Goal: Information Seeking & Learning: Understand process/instructions

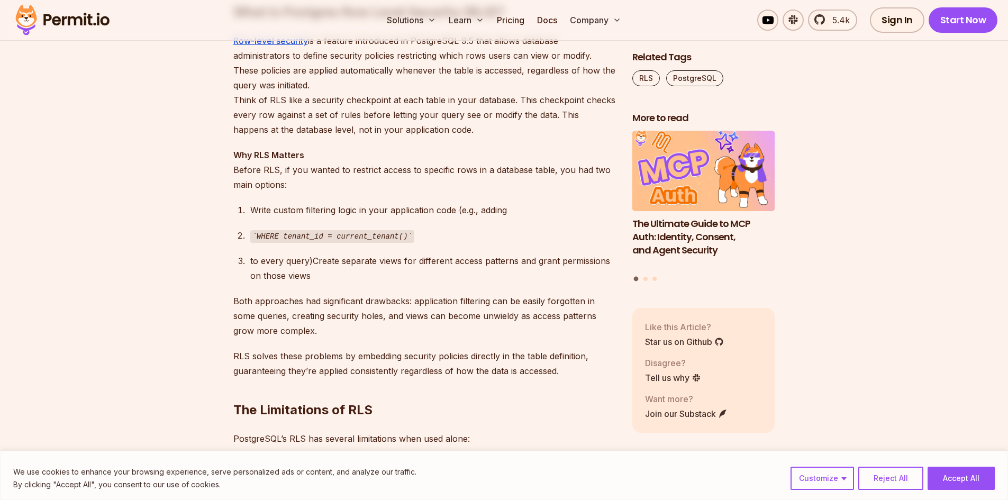
scroll to position [847, 0]
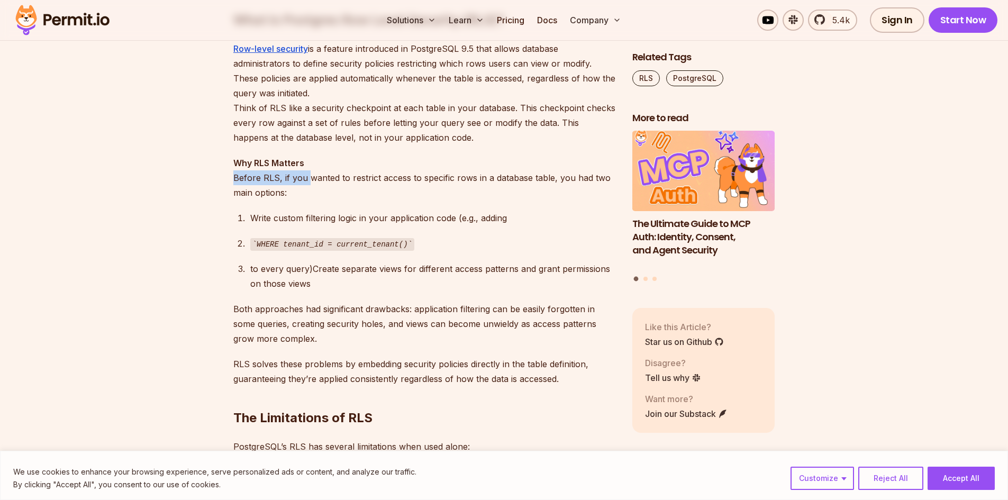
drag, startPoint x: 233, startPoint y: 175, endPoint x: 306, endPoint y: 185, distance: 73.7
click at [306, 185] on p "Why RLS Matters Before RLS, if you wanted to restrict access to specific rows i…" at bounding box center [424, 178] width 382 height 44
click at [307, 185] on p "Why RLS Matters Before RLS, if you wanted to restrict access to specific rows i…" at bounding box center [424, 178] width 382 height 44
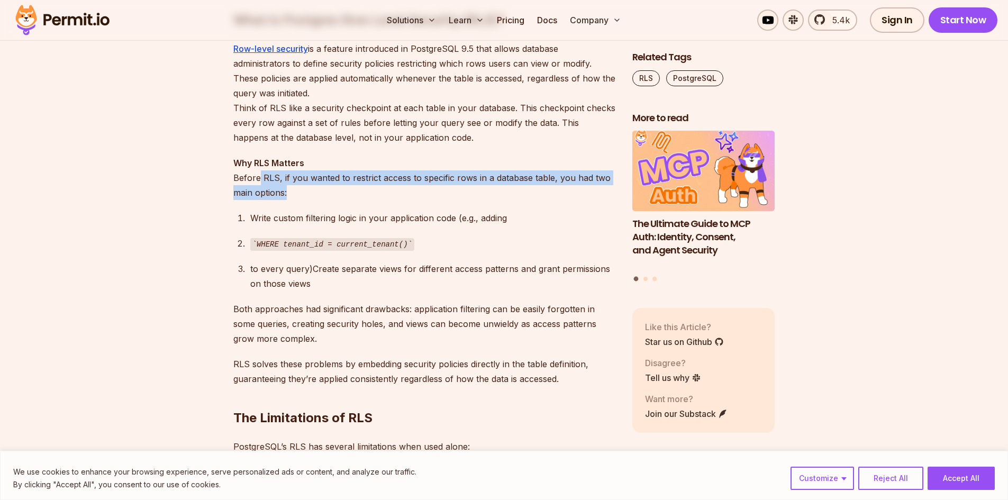
drag, startPoint x: 309, startPoint y: 192, endPoint x: 259, endPoint y: 183, distance: 51.2
click at [259, 183] on p "Why RLS Matters Before RLS, if you wanted to restrict access to specific rows i…" at bounding box center [424, 178] width 382 height 44
drag, startPoint x: 250, startPoint y: 182, endPoint x: 292, endPoint y: 193, distance: 42.7
click at [292, 193] on p "Why RLS Matters Before RLS, if you wanted to restrict access to specific rows i…" at bounding box center [424, 178] width 382 height 44
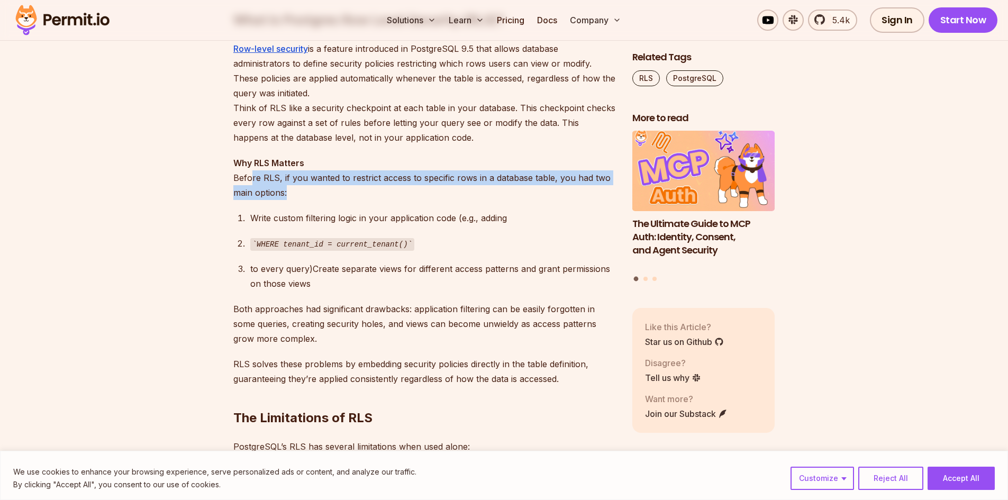
click at [292, 193] on p "Why RLS Matters Before RLS, if you wanted to restrict access to specific rows i…" at bounding box center [424, 178] width 382 height 44
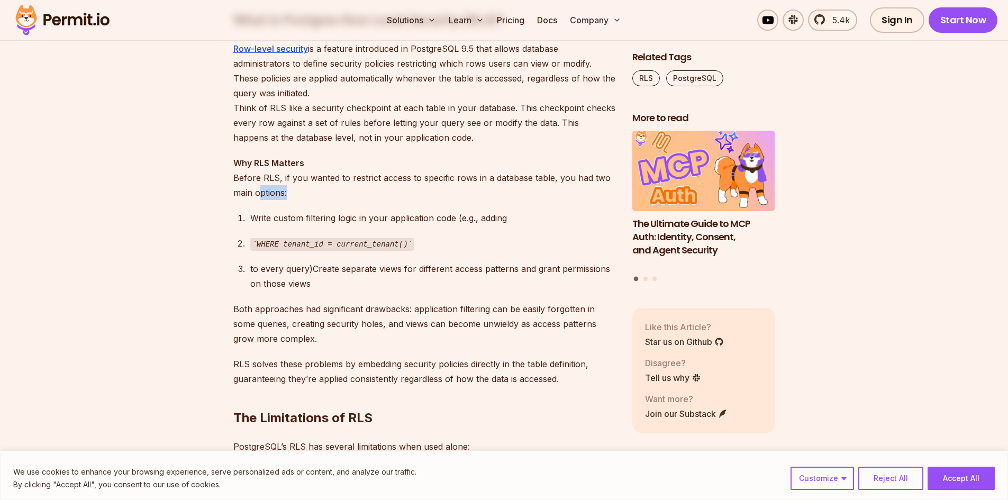
drag, startPoint x: 298, startPoint y: 193, endPoint x: 253, endPoint y: 186, distance: 45.0
click at [259, 187] on p "Why RLS Matters Before RLS, if you wanted to restrict access to specific rows i…" at bounding box center [424, 178] width 382 height 44
click at [253, 186] on p "Why RLS Matters Before RLS, if you wanted to restrict access to specific rows i…" at bounding box center [424, 178] width 382 height 44
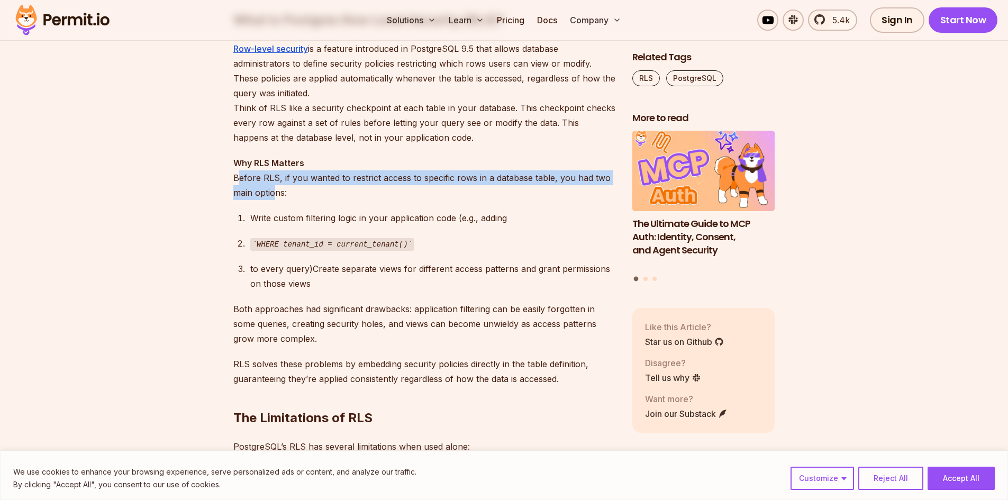
drag, startPoint x: 239, startPoint y: 181, endPoint x: 274, endPoint y: 192, distance: 36.5
click at [274, 192] on p "Why RLS Matters Before RLS, if you wanted to restrict access to specific rows i…" at bounding box center [424, 178] width 382 height 44
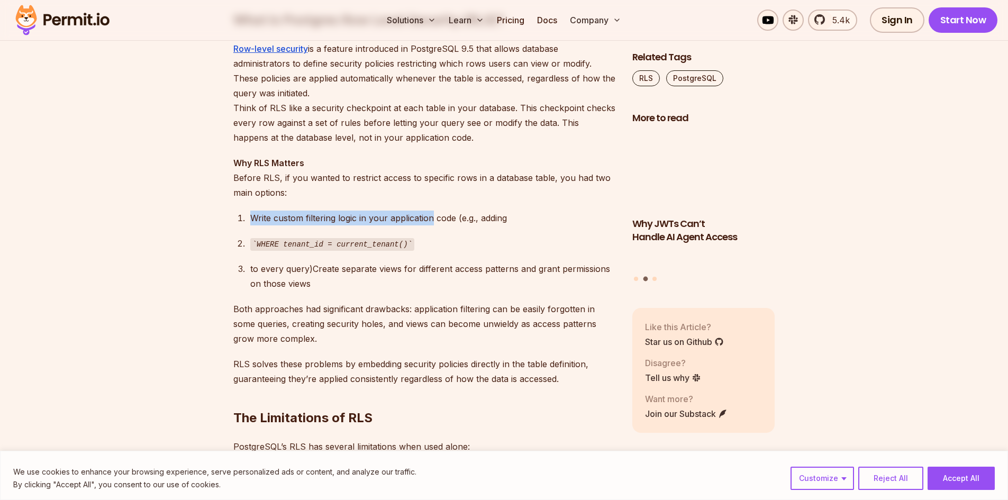
drag, startPoint x: 223, startPoint y: 219, endPoint x: 434, endPoint y: 221, distance: 211.2
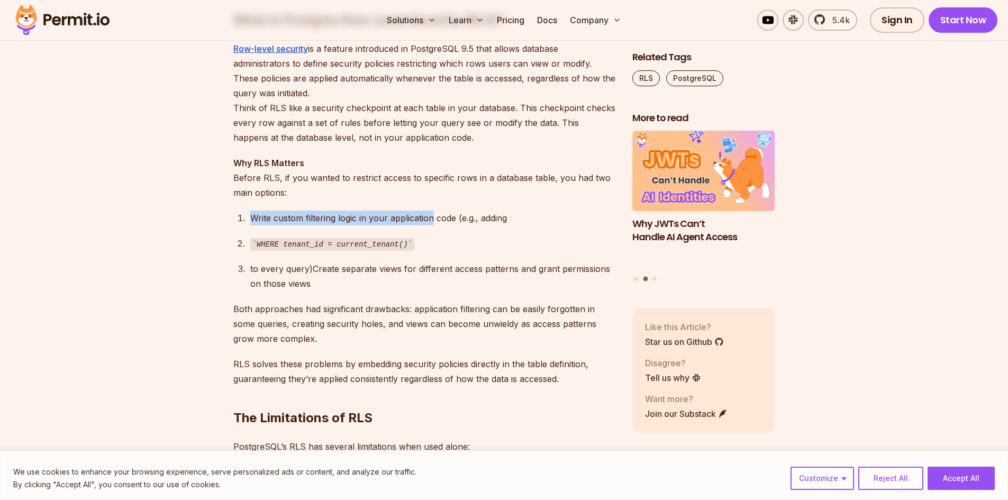
click at [434, 221] on div "Write custom filtering logic in your application code (e.g., adding" at bounding box center [432, 218] width 365 height 15
drag, startPoint x: 513, startPoint y: 219, endPoint x: 333, endPoint y: 218, distance: 179.9
click at [335, 218] on div "Write custom filtering logic in your application code (e.g., adding" at bounding box center [432, 218] width 365 height 15
click at [333, 218] on div "Write custom filtering logic in your application code (e.g., adding" at bounding box center [432, 218] width 365 height 15
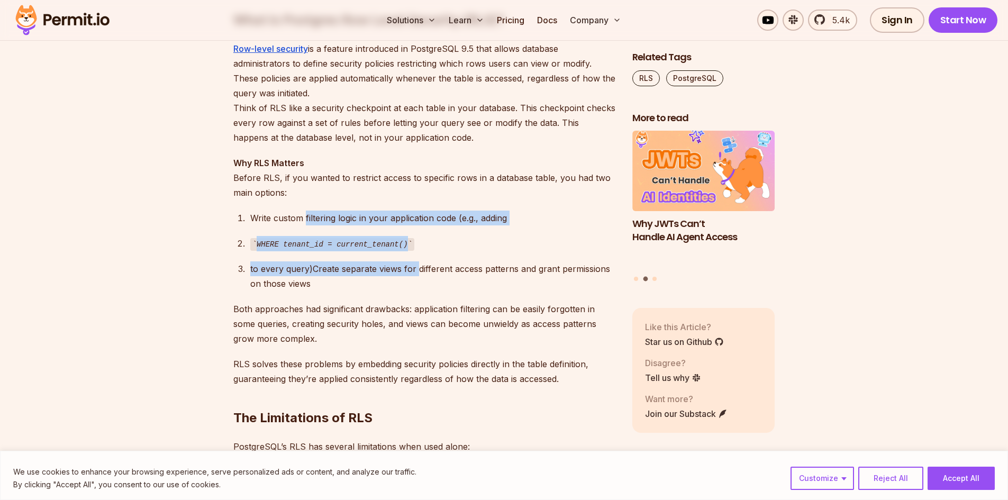
drag, startPoint x: 306, startPoint y: 218, endPoint x: 415, endPoint y: 269, distance: 120.7
click at [415, 269] on ol "Write custom filtering logic in your application code (e.g., adding WHERE tenan…" at bounding box center [424, 251] width 382 height 81
click at [415, 269] on div "to every query)Create separate views for different access patterns and grant pe…" at bounding box center [432, 276] width 365 height 30
drag, startPoint x: 300, startPoint y: 270, endPoint x: 241, endPoint y: 269, distance: 58.8
click at [247, 269] on li "to every query)Create separate views for different access patterns and grant pe…" at bounding box center [431, 276] width 368 height 30
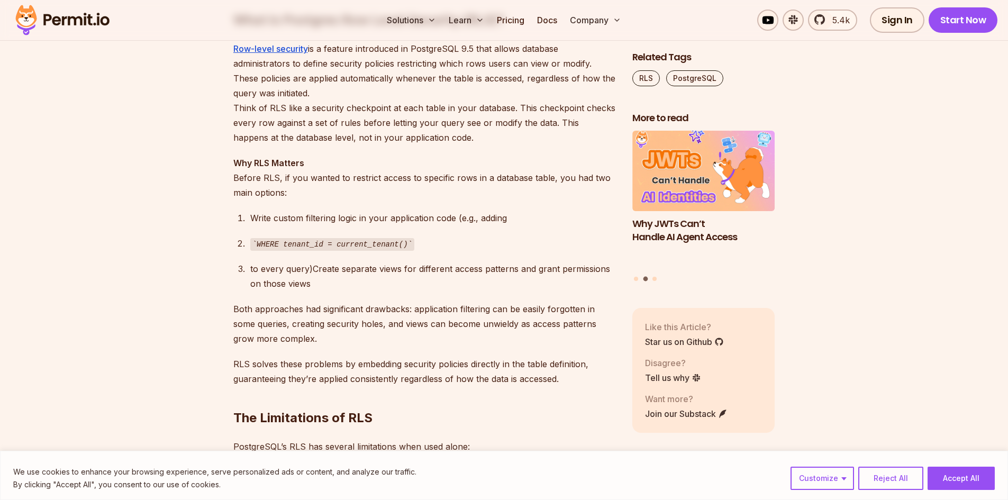
click at [247, 269] on li "to every query)Create separate views for different access patterns and grant pe…" at bounding box center [431, 276] width 368 height 30
drag, startPoint x: 282, startPoint y: 270, endPoint x: 348, endPoint y: 284, distance: 68.2
click at [347, 284] on li "to every query)Create separate views for different access patterns and grant pe…" at bounding box center [431, 276] width 368 height 30
click at [348, 284] on div "to every query)Create separate views for different access patterns and grant pe…" at bounding box center [432, 276] width 365 height 30
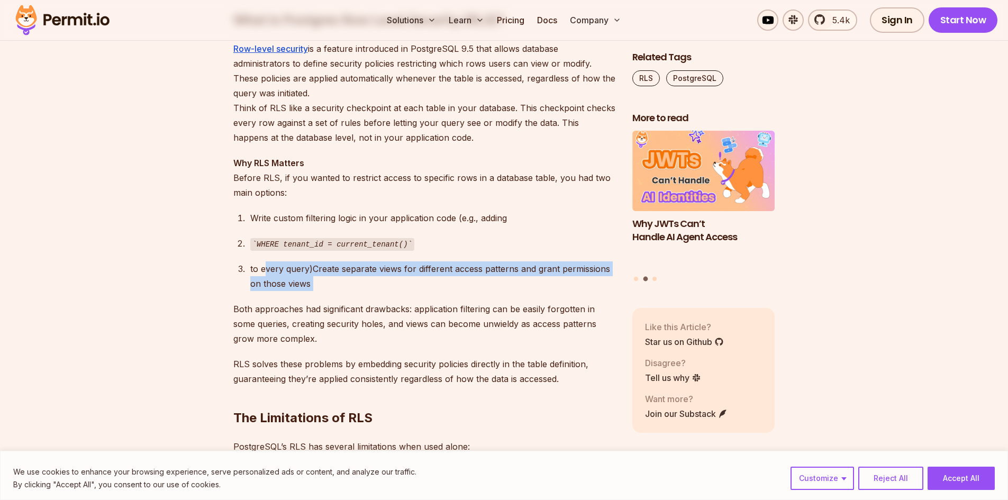
drag, startPoint x: 348, startPoint y: 284, endPoint x: 277, endPoint y: 265, distance: 73.4
click at [277, 266] on div "to every query)Create separate views for different access patterns and grant pe…" at bounding box center [432, 276] width 365 height 30
click at [277, 265] on div "to every query)Create separate views for different access patterns and grant pe…" at bounding box center [432, 276] width 365 height 30
drag, startPoint x: 277, startPoint y: 265, endPoint x: 316, endPoint y: 281, distance: 41.8
click at [316, 281] on div "to every query)Create separate views for different access patterns and grant pe…" at bounding box center [432, 276] width 365 height 30
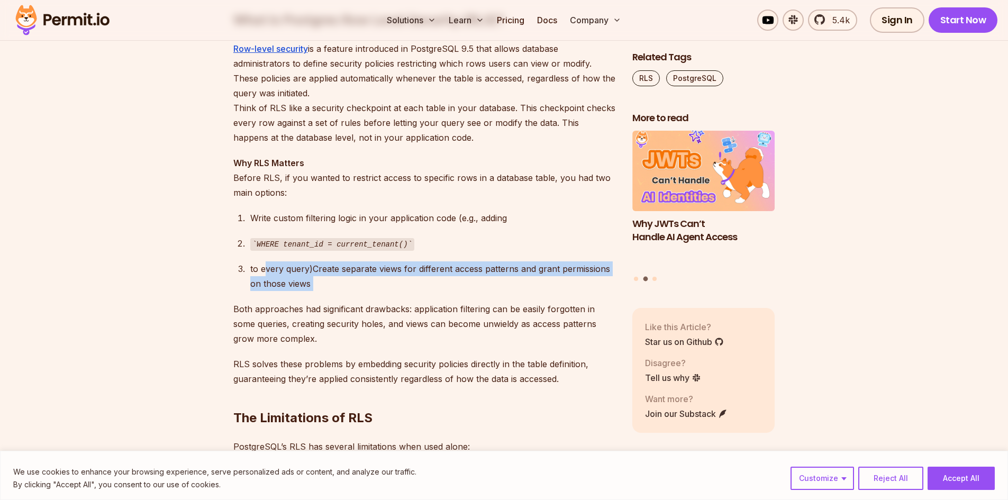
click at [316, 281] on div "to every query)Create separate views for different access patterns and grant pe…" at bounding box center [432, 276] width 365 height 30
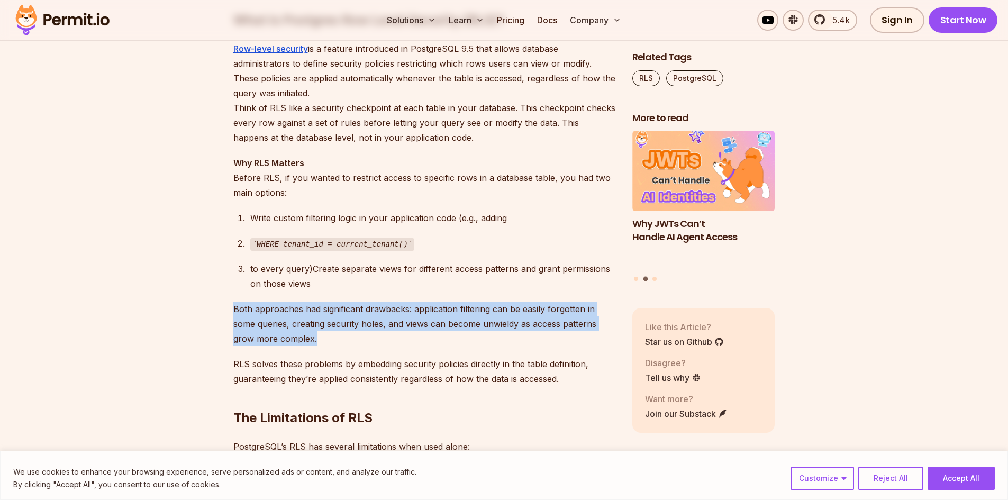
drag, startPoint x: 232, startPoint y: 309, endPoint x: 338, endPoint y: 338, distance: 109.9
click at [339, 338] on p "Both approaches had significant drawbacks: application filtering can be easily …" at bounding box center [424, 324] width 382 height 44
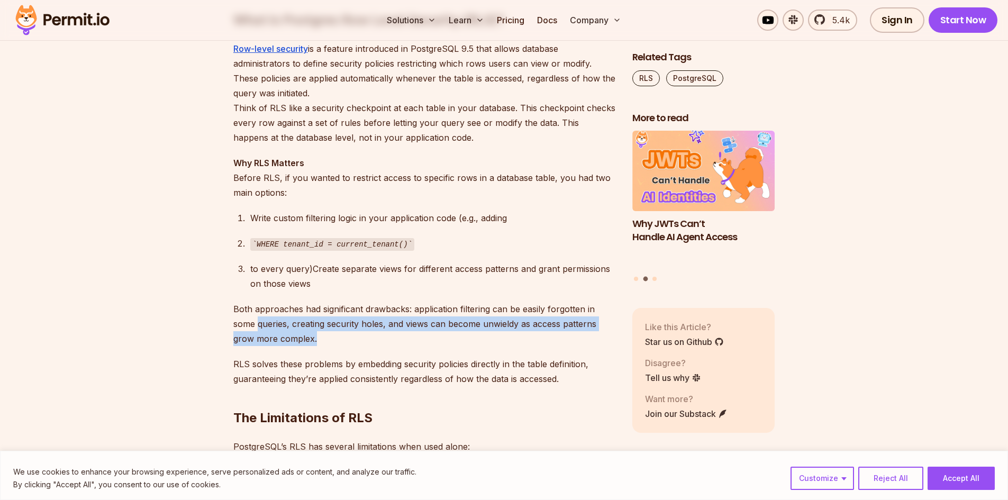
drag, startPoint x: 349, startPoint y: 339, endPoint x: 256, endPoint y: 318, distance: 95.5
click at [256, 318] on p "Both approaches had significant drawbacks: application filtering can be easily …" at bounding box center [424, 324] width 382 height 44
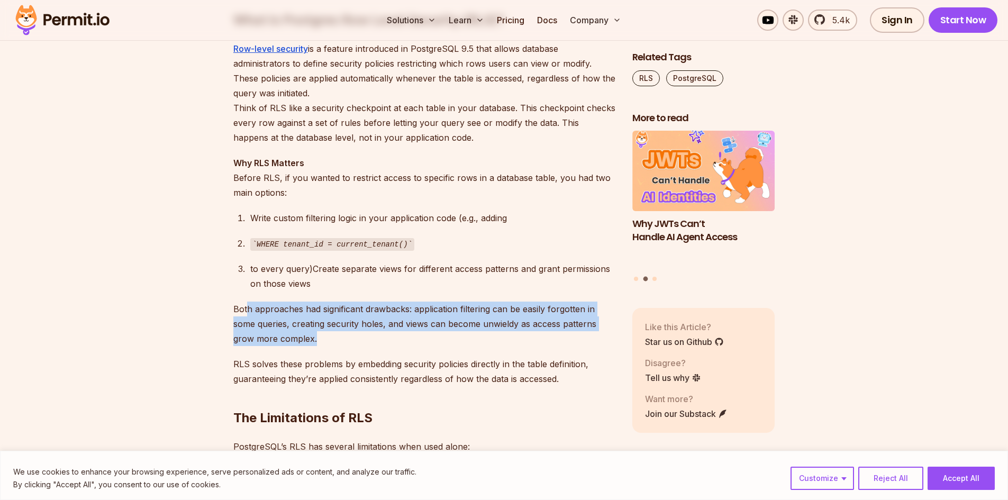
drag, startPoint x: 249, startPoint y: 308, endPoint x: 329, endPoint y: 333, distance: 83.7
click at [329, 333] on p "Both approaches had significant drawbacks: application filtering can be easily …" at bounding box center [424, 324] width 382 height 44
click at [336, 333] on p "Both approaches had significant drawbacks: application filtering can be easily …" at bounding box center [424, 324] width 382 height 44
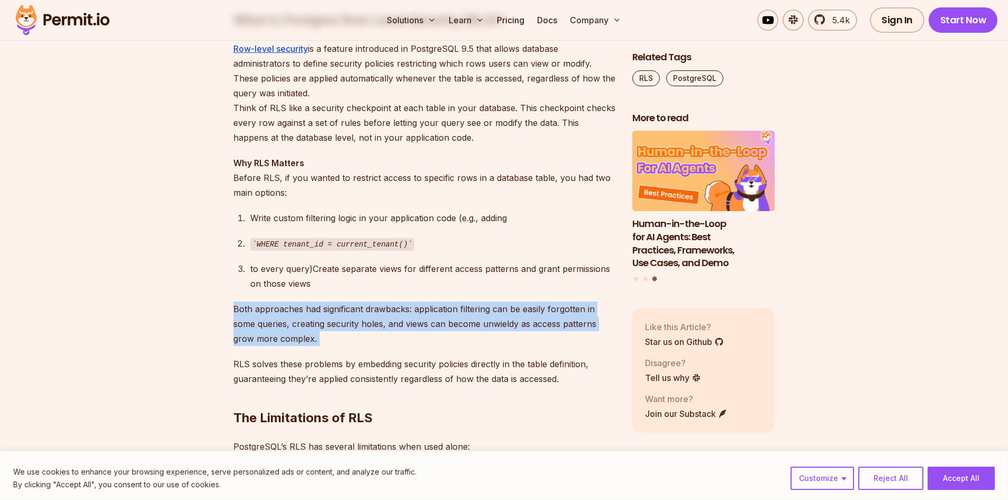
drag, startPoint x: 336, startPoint y: 333, endPoint x: 243, endPoint y: 310, distance: 95.5
click at [244, 310] on p "Both approaches had significant drawbacks: application filtering can be easily …" at bounding box center [424, 324] width 382 height 44
click at [243, 310] on p "Both approaches had significant drawbacks: application filtering can be easily …" at bounding box center [424, 324] width 382 height 44
drag, startPoint x: 241, startPoint y: 310, endPoint x: 320, endPoint y: 334, distance: 82.7
click at [320, 334] on p "Both approaches had significant drawbacks: application filtering can be easily …" at bounding box center [424, 324] width 382 height 44
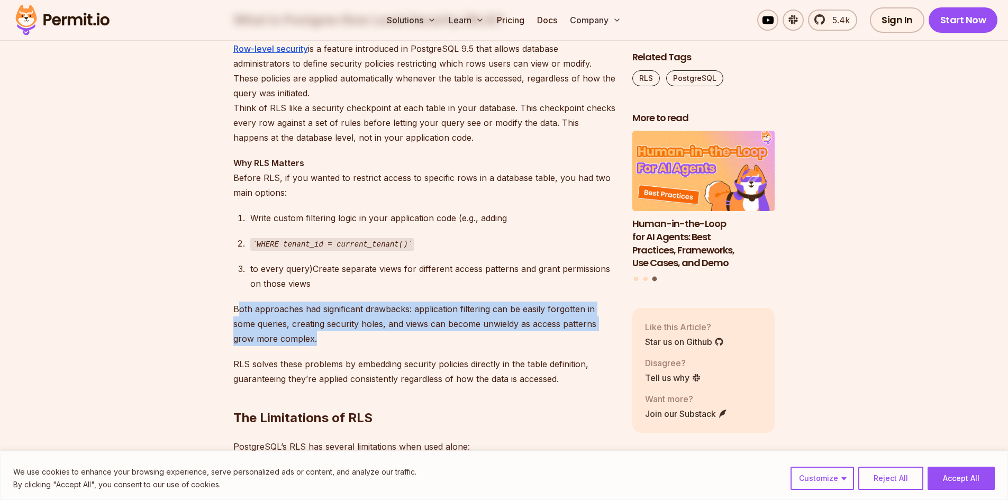
click at [330, 335] on p "Both approaches had significant drawbacks: application filtering can be easily …" at bounding box center [424, 324] width 382 height 44
drag, startPoint x: 330, startPoint y: 335, endPoint x: 240, endPoint y: 313, distance: 93.1
click at [240, 313] on p "Both approaches had significant drawbacks: application filtering can be easily …" at bounding box center [424, 324] width 382 height 44
drag, startPoint x: 240, startPoint y: 313, endPoint x: 322, endPoint y: 334, distance: 84.7
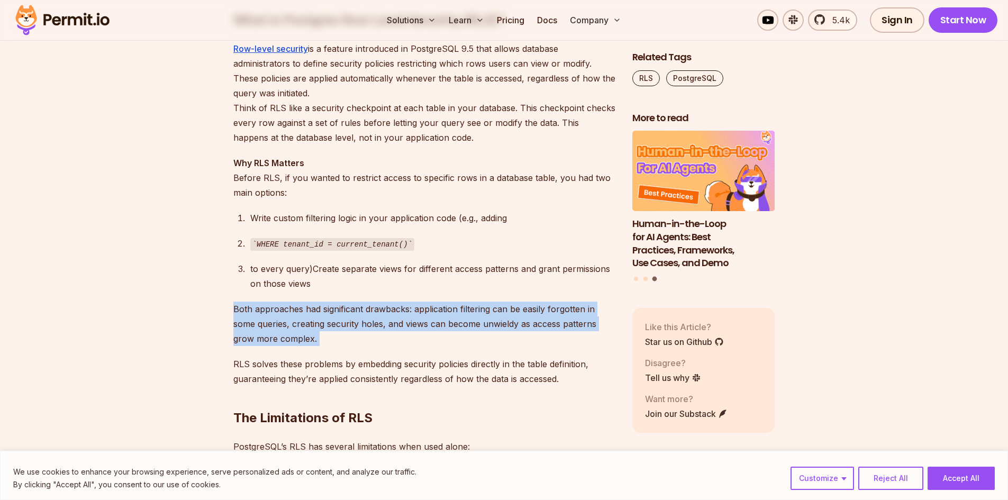
click at [322, 334] on p "Both approaches had significant drawbacks: application filtering can be easily …" at bounding box center [424, 324] width 382 height 44
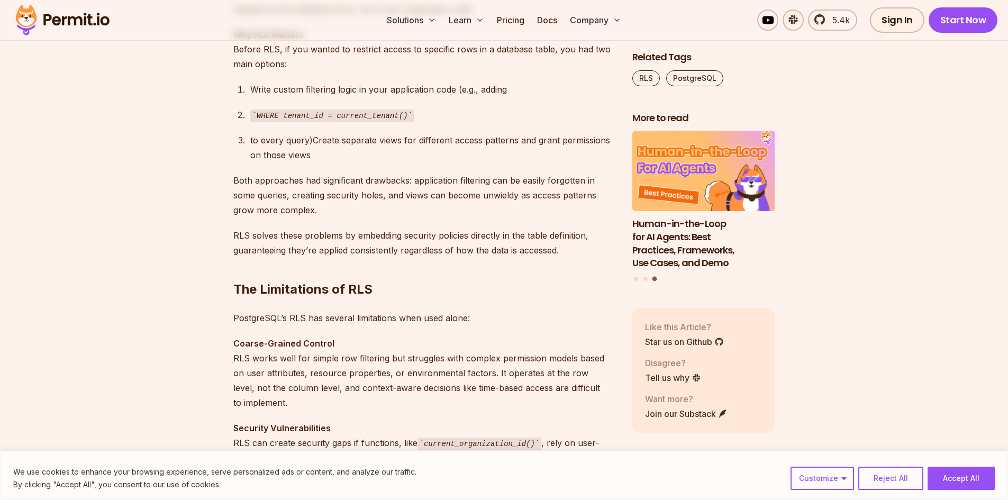
scroll to position [1006, 0]
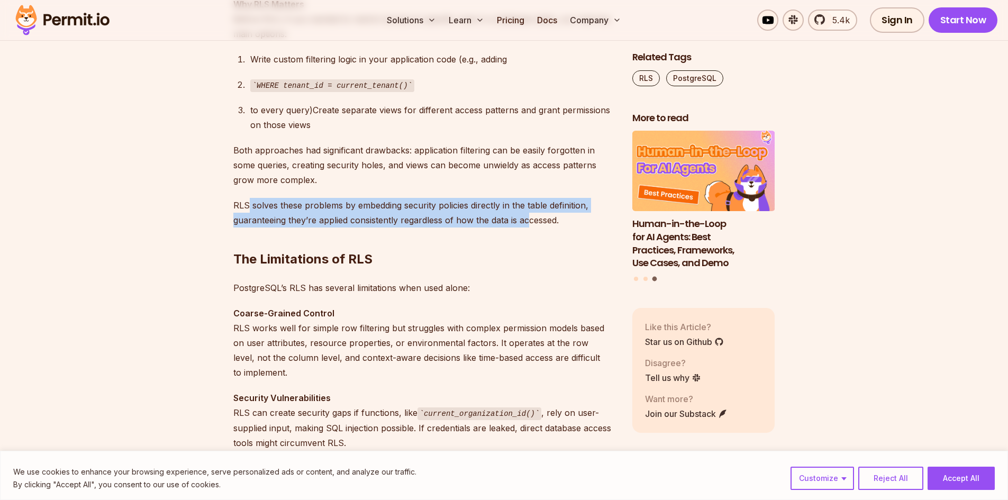
drag, startPoint x: 248, startPoint y: 202, endPoint x: 530, endPoint y: 219, distance: 282.0
click at [529, 219] on p "RLS solves these problems by embedding security policies directly in the table …" at bounding box center [424, 213] width 382 height 30
click at [530, 219] on p "RLS solves these problems by embedding security policies directly in the table …" at bounding box center [424, 213] width 382 height 30
drag, startPoint x: 564, startPoint y: 219, endPoint x: 236, endPoint y: 207, distance: 328.3
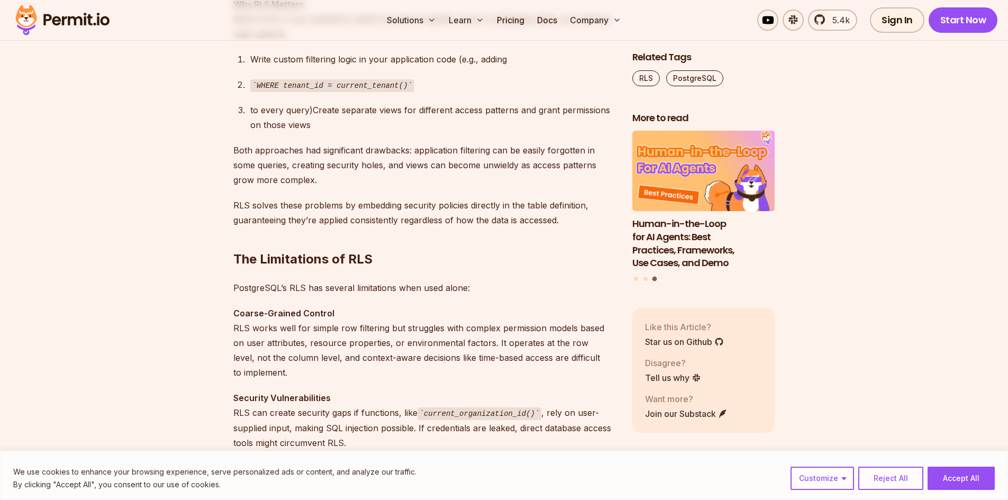
click at [236, 207] on p "RLS solves these problems by embedding security policies directly in the table …" at bounding box center [424, 213] width 382 height 30
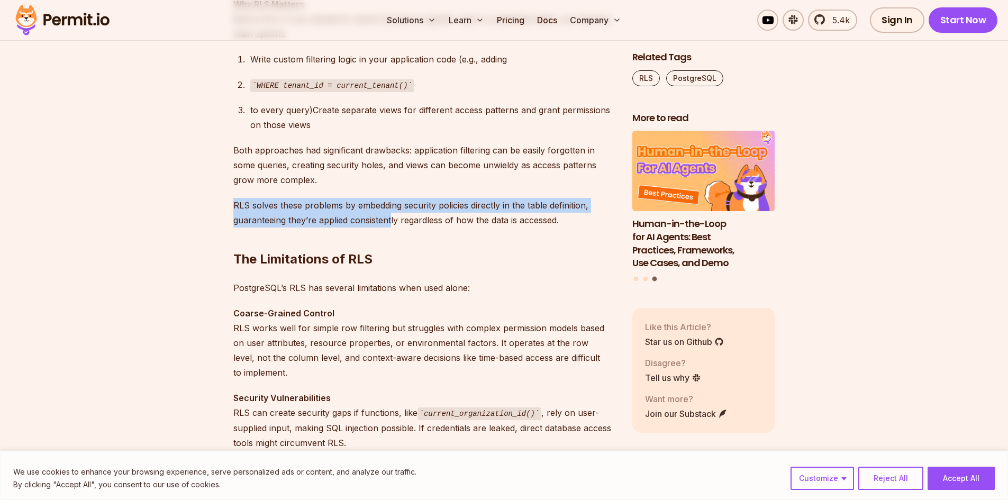
drag, startPoint x: 232, startPoint y: 207, endPoint x: 390, endPoint y: 221, distance: 158.4
click at [390, 221] on p "RLS solves these problems by embedding security policies directly in the table …" at bounding box center [424, 213] width 382 height 30
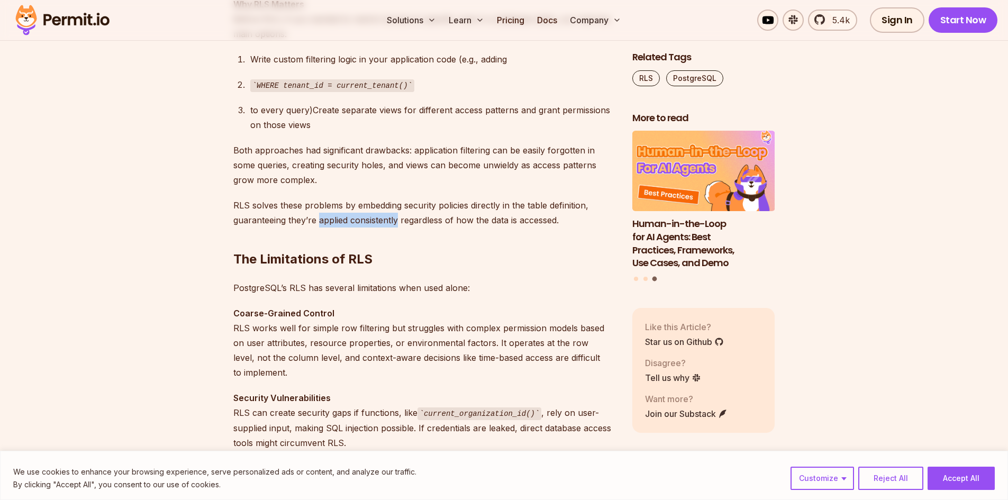
drag, startPoint x: 390, startPoint y: 221, endPoint x: 300, endPoint y: 215, distance: 90.7
click at [318, 216] on p "RLS solves these problems by embedding security policies directly in the table …" at bounding box center [424, 213] width 382 height 30
click at [295, 215] on p "RLS solves these problems by embedding security policies directly in the table …" at bounding box center [424, 213] width 382 height 30
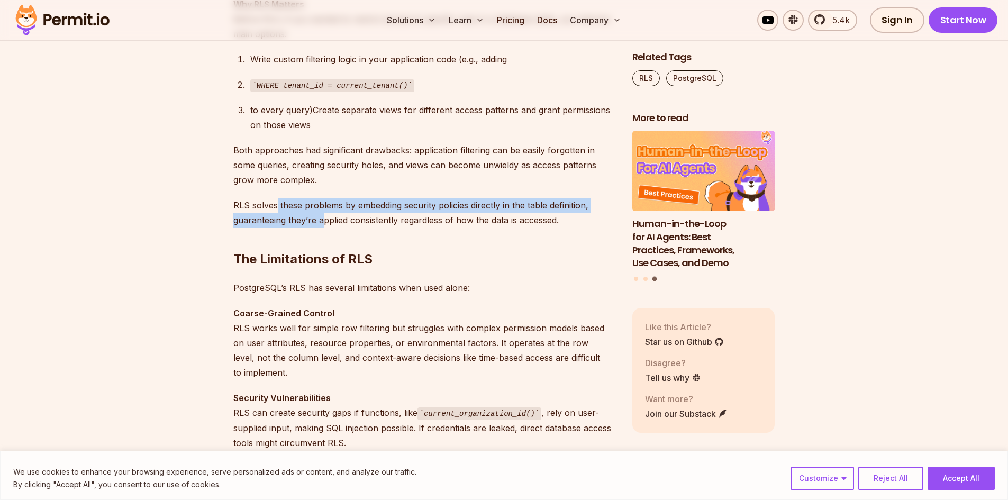
click at [325, 217] on p "RLS solves these problems by embedding security policies directly in the table …" at bounding box center [424, 213] width 382 height 30
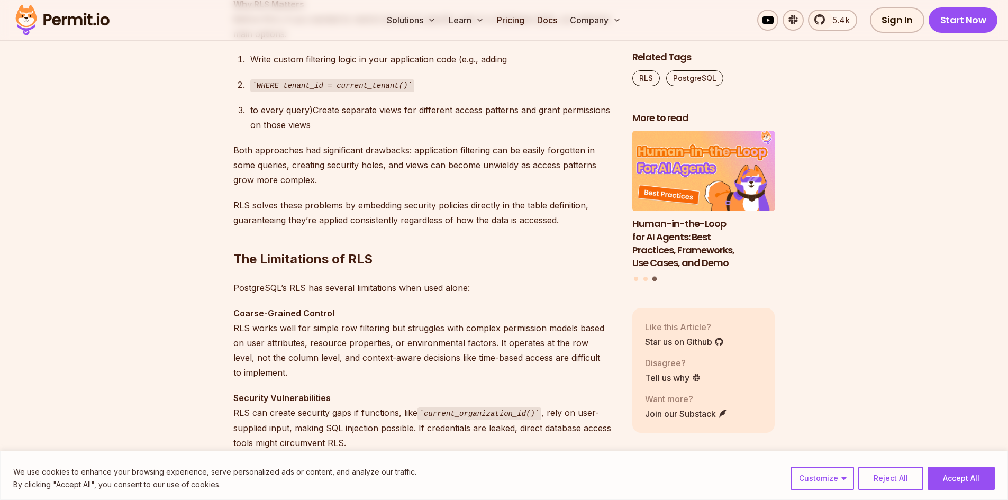
click at [329, 218] on p "RLS solves these problems by embedding security policies directly in the table …" at bounding box center [424, 213] width 382 height 30
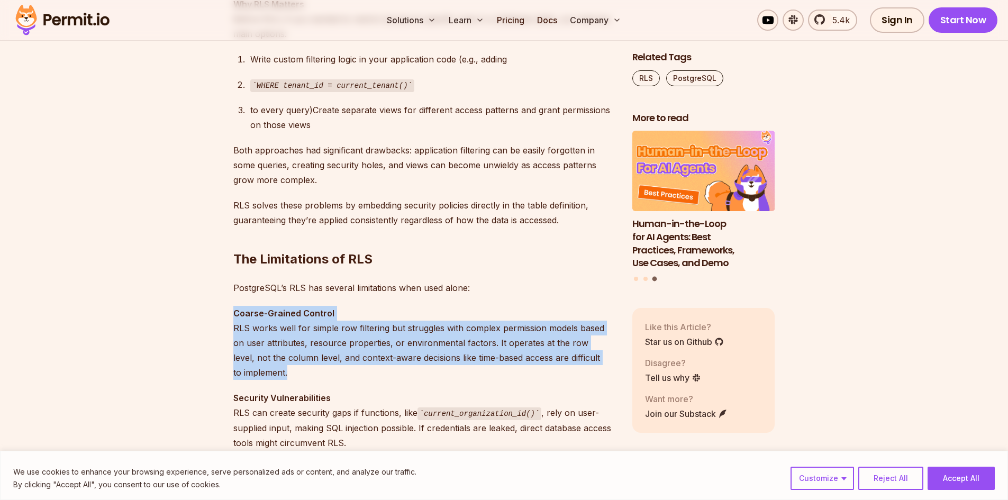
drag, startPoint x: 233, startPoint y: 315, endPoint x: 340, endPoint y: 375, distance: 122.0
click at [340, 375] on p "Coarse-Grained Control RLS works well for simple row filtering but struggles wi…" at bounding box center [424, 343] width 382 height 74
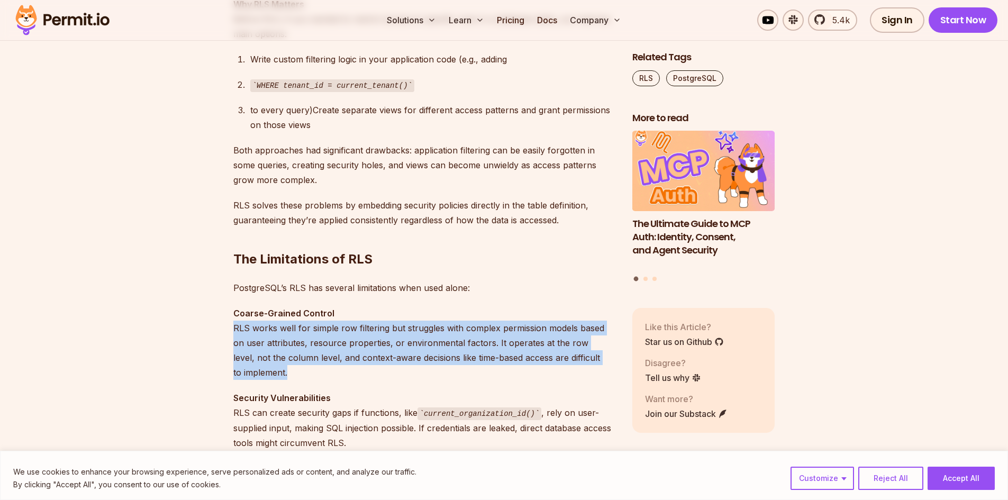
drag, startPoint x: 343, startPoint y: 373, endPoint x: 229, endPoint y: 323, distance: 124.2
drag, startPoint x: 230, startPoint y: 314, endPoint x: 310, endPoint y: 370, distance: 97.9
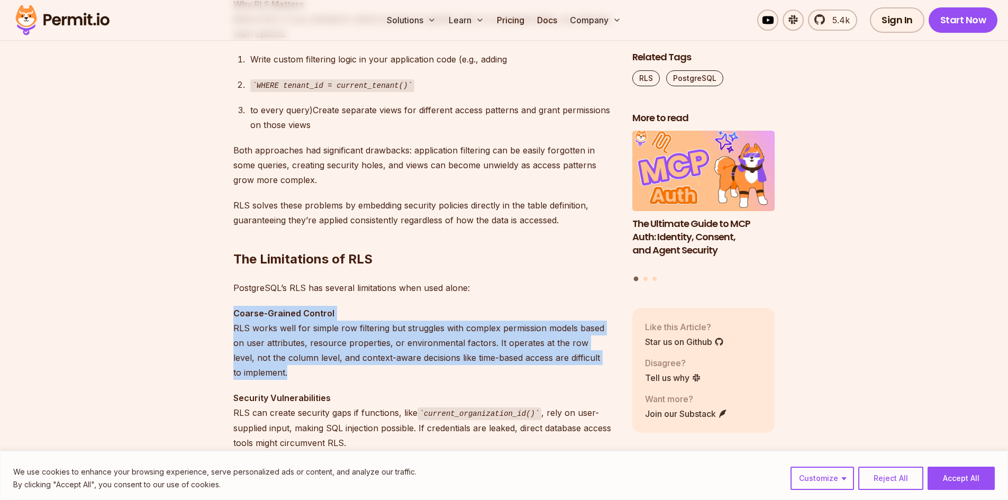
click at [310, 370] on p "Coarse-Grained Control RLS works well for simple row filtering but struggles wi…" at bounding box center [424, 343] width 382 height 74
drag, startPoint x: 310, startPoint y: 370, endPoint x: 251, endPoint y: 333, distance: 69.4
click at [251, 333] on p "Coarse-Grained Control RLS works well for simple row filtering but struggles wi…" at bounding box center [424, 343] width 382 height 74
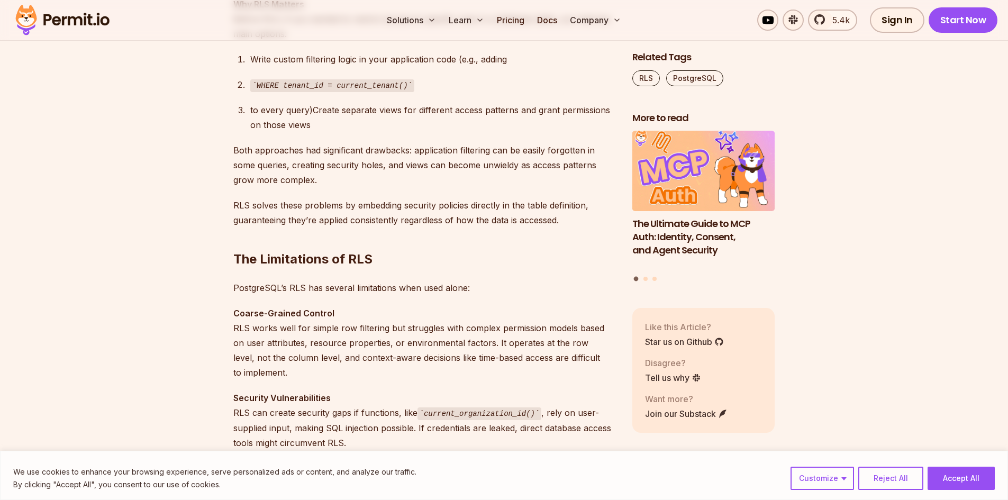
click at [248, 332] on p "Coarse-Grained Control RLS works well for simple row filtering but struggles wi…" at bounding box center [424, 343] width 382 height 74
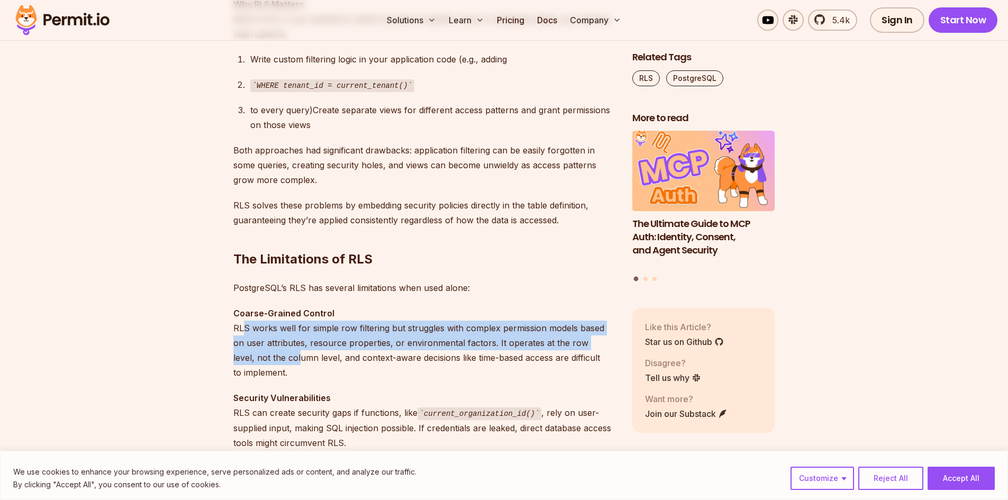
drag, startPoint x: 243, startPoint y: 330, endPoint x: 300, endPoint y: 364, distance: 66.0
click at [300, 364] on p "Coarse-Grained Control RLS works well for simple row filtering but struggles wi…" at bounding box center [424, 343] width 382 height 74
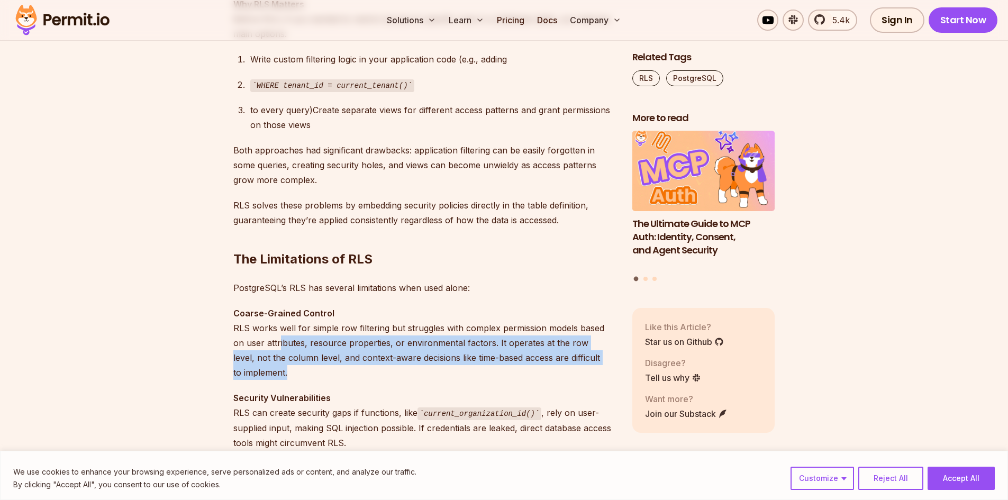
drag, startPoint x: 318, startPoint y: 372, endPoint x: 248, endPoint y: 329, distance: 81.7
click at [273, 345] on p "Coarse-Grained Control RLS works well for simple row filtering but struggles wi…" at bounding box center [424, 343] width 382 height 74
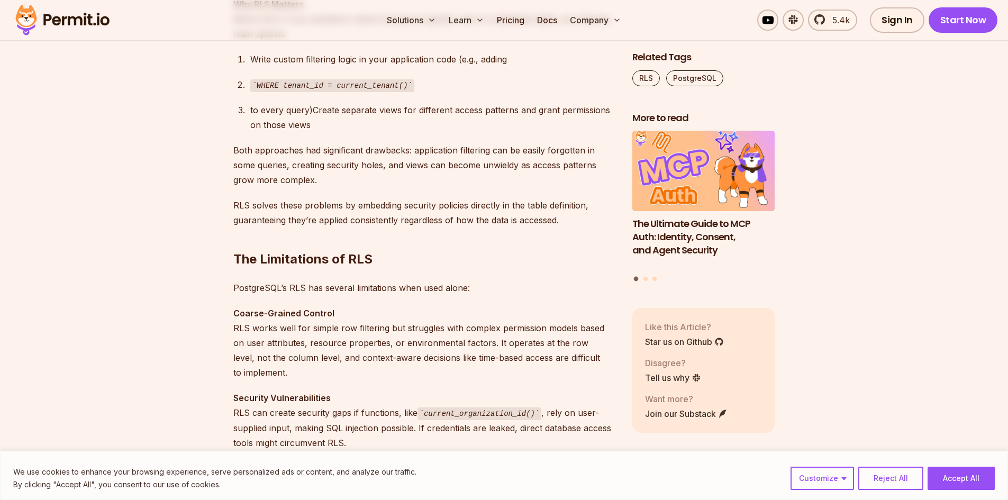
click at [248, 329] on p "Coarse-Grained Control RLS works well for simple row filtering but struggles wi…" at bounding box center [424, 343] width 382 height 74
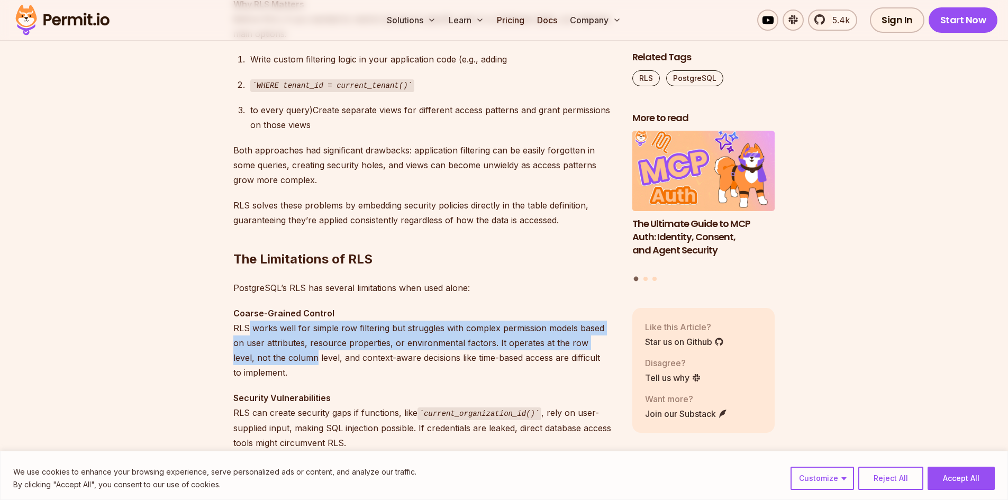
drag, startPoint x: 248, startPoint y: 329, endPoint x: 296, endPoint y: 361, distance: 58.1
click at [296, 361] on p "Coarse-Grained Control RLS works well for simple row filtering but struggles wi…" at bounding box center [424, 343] width 382 height 74
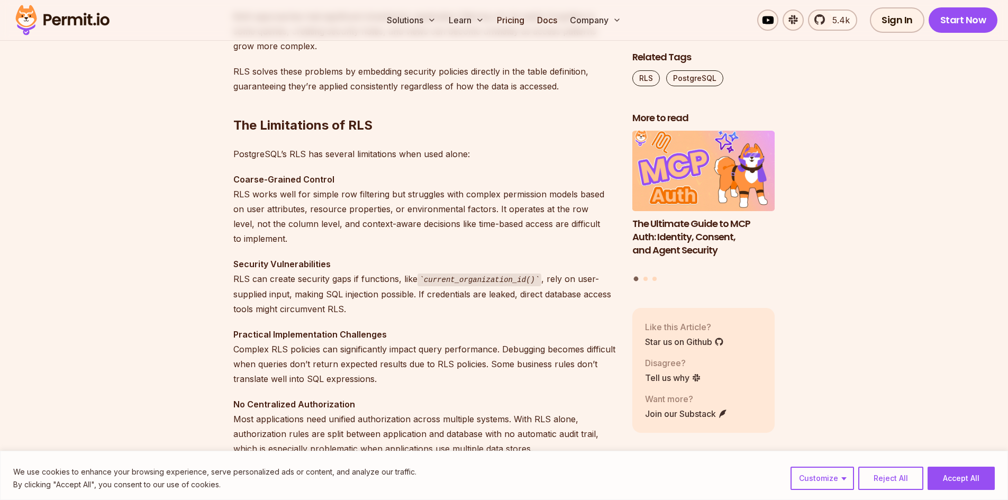
scroll to position [1164, 0]
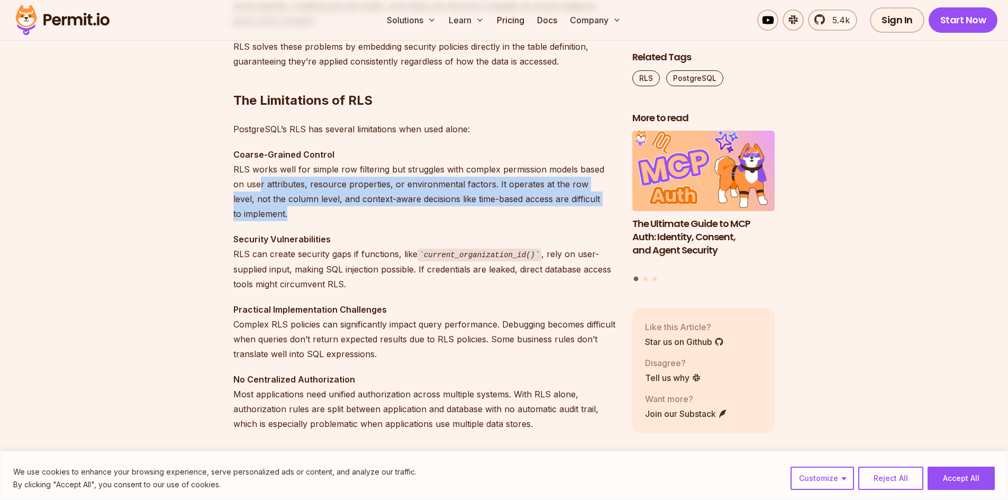
drag
click at [260, 179] on p "Coarse-Grained Control RLS works well for simple row filtering but struggles wi…" at bounding box center [424, 184] width 382 height 74
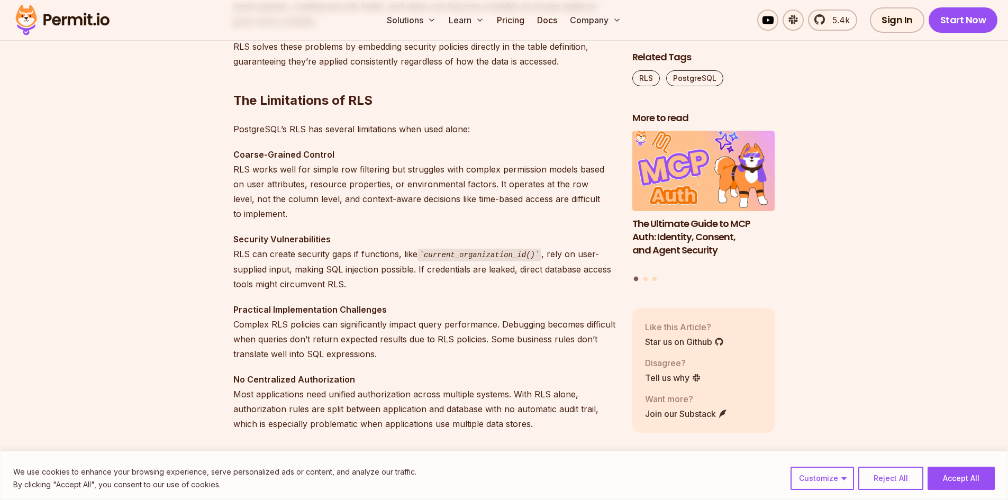
click at [255, 178] on p "Coarse-Grained Control RLS works well for simple row filtering but struggles wi…" at bounding box center [424, 184] width 382 height 74
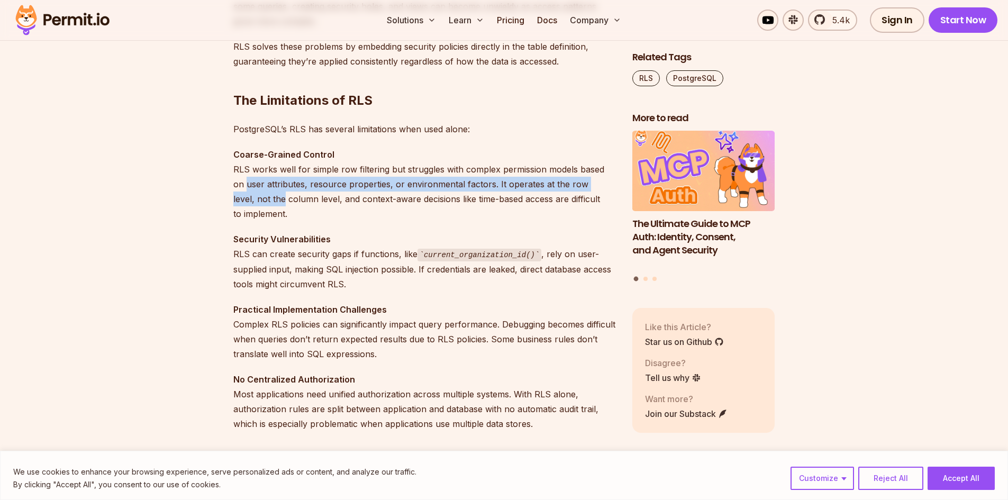
click at [280, 196] on p "Coarse-Grained Control RLS works well for simple row filtering but struggles wi…" at bounding box center [424, 184] width 382 height 74
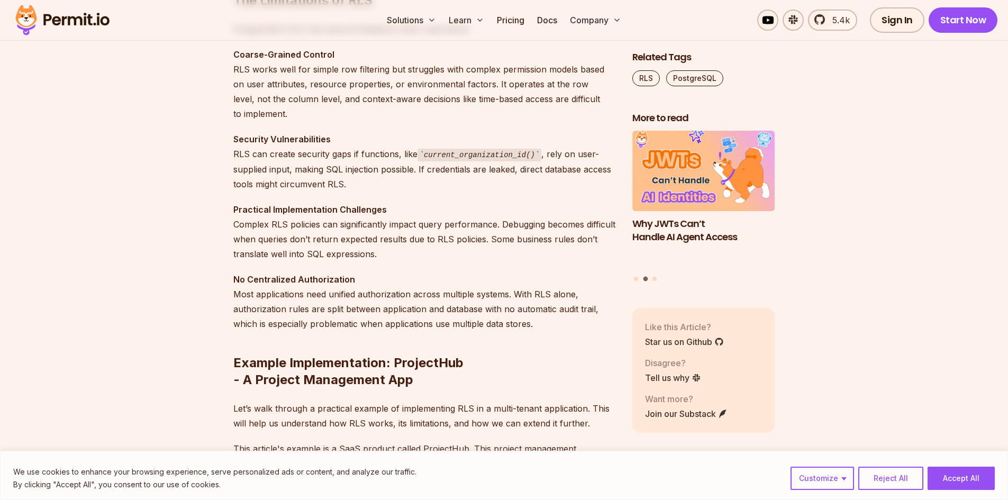
scroll to position [1270, 0]
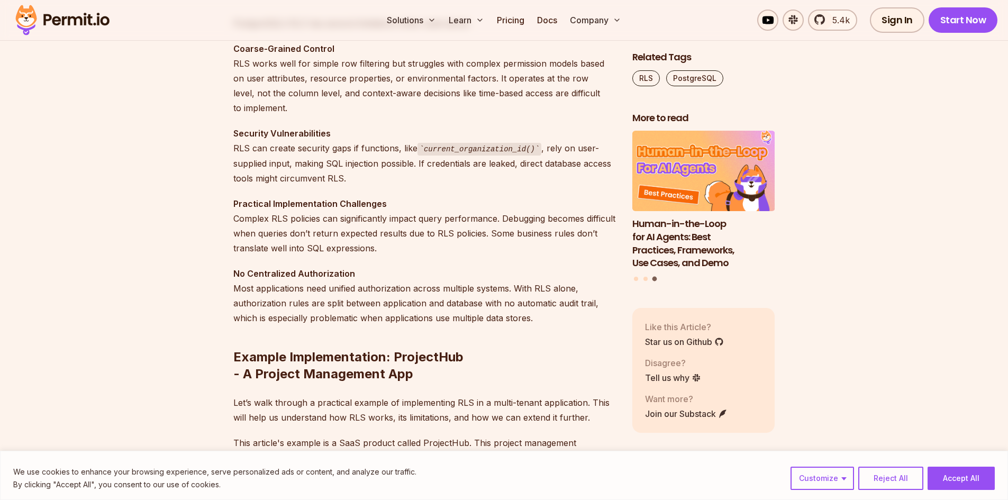
click at [391, 246] on p "Practical Implementation Challenges Complex RLS policies can significantly impa…" at bounding box center [424, 225] width 382 height 59
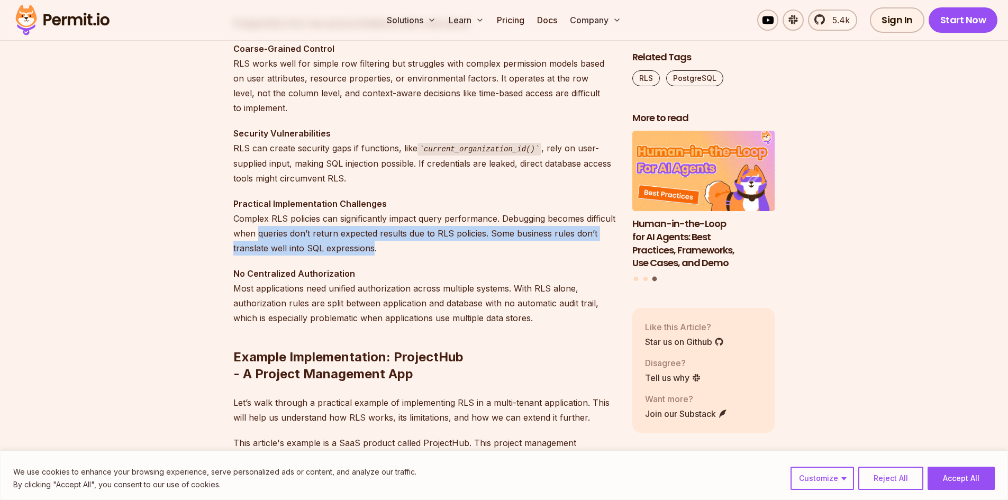
click at [288, 228] on p "Practical Implementation Challenges Complex RLS policies can significantly impa…" at bounding box center [424, 225] width 382 height 59
click at [285, 228] on p "Practical Implementation Challenges Complex RLS policies can significantly impa…" at bounding box center [424, 225] width 382 height 59
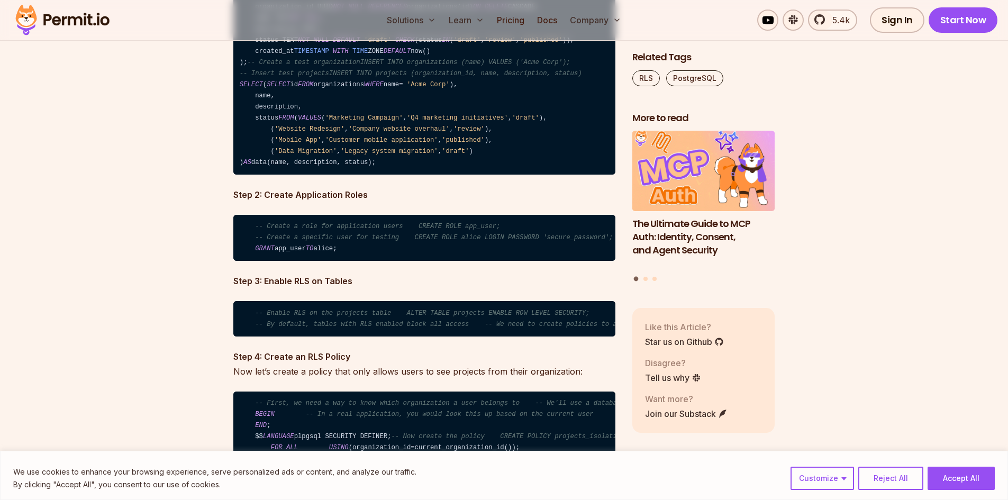
scroll to position [2593, 0]
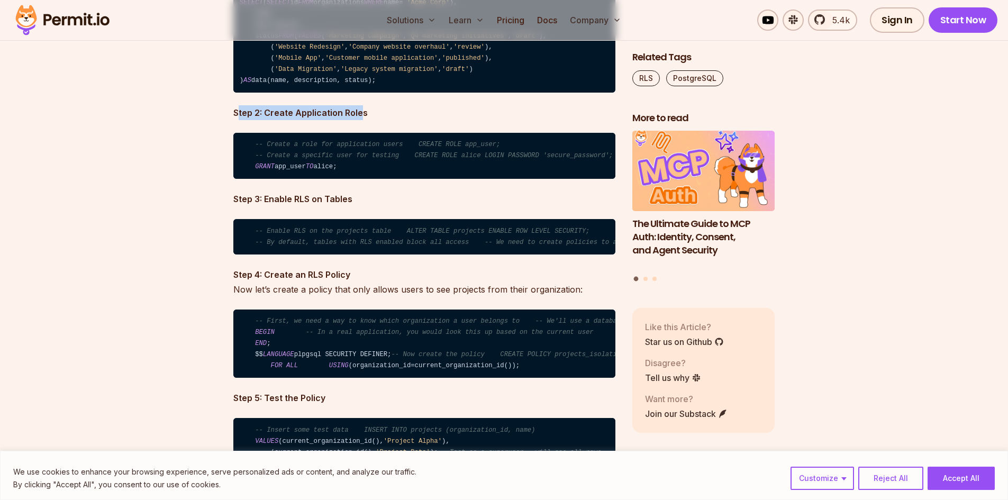
click at [361, 118] on strong "Step 2: Create Application Roles" at bounding box center [300, 112] width 134 height 11
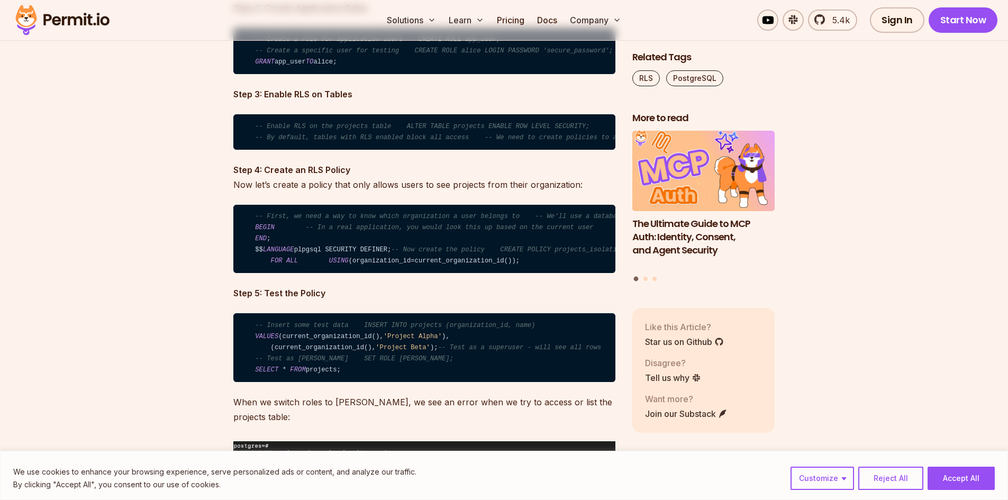
scroll to position [2699, 0]
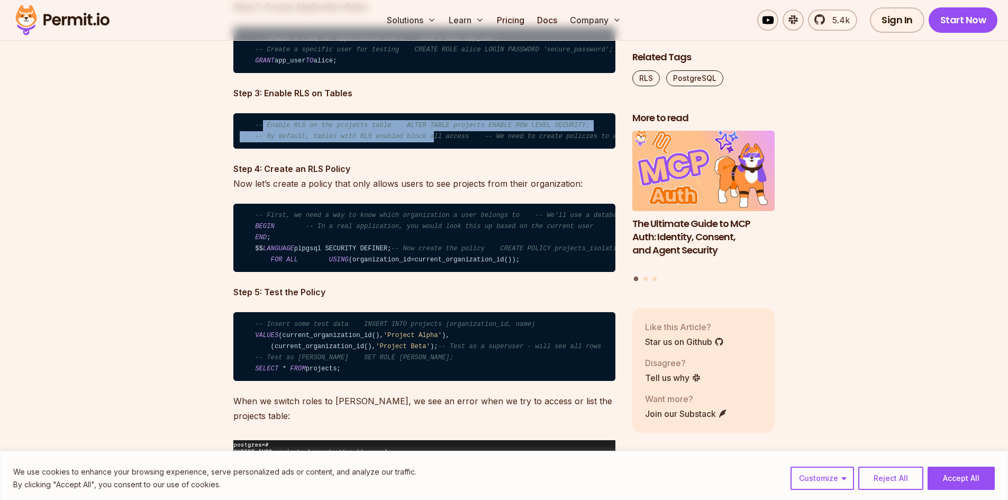
click at [416, 149] on code "-- Enable RLS on the projects table ALTER TABLE projects ENABLE ROW LEVEL SECUR…" at bounding box center [424, 130] width 382 height 35
click at [416, 140] on span "-- By default, tables with RLS enabled block all access -- We need to create po…" at bounding box center [475, 136] width 440 height 7
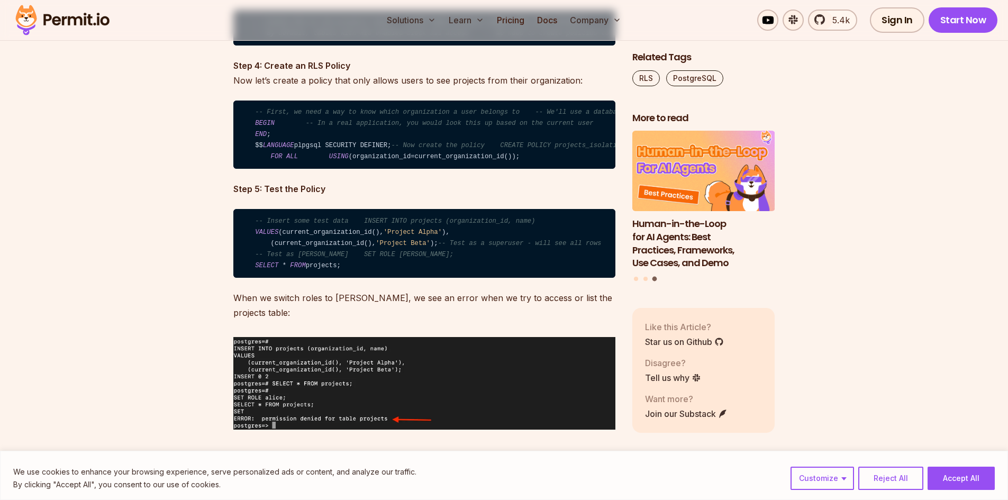
scroll to position [2805, 0]
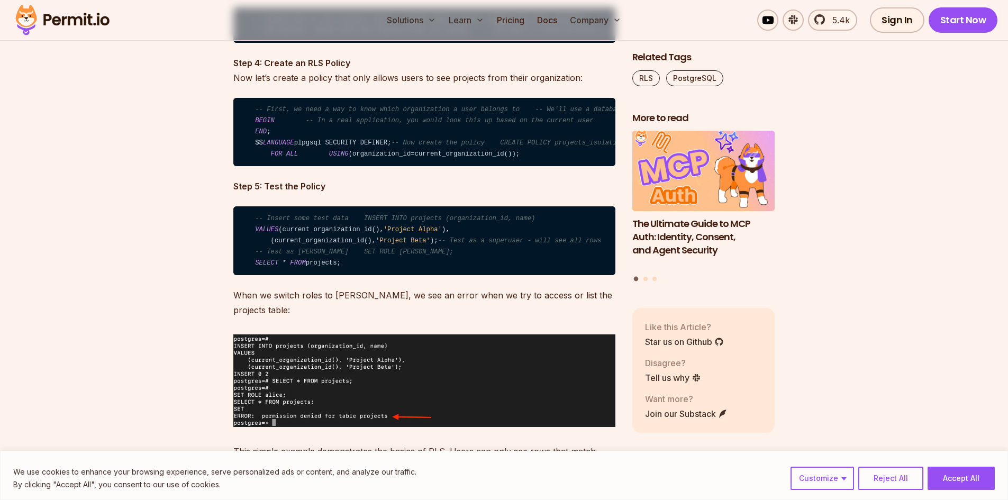
drag, startPoint x: 513, startPoint y: 234, endPoint x: 251, endPoint y: 182, distance: 267.2
click at [251, 167] on code "-- First, we need a way to know which organization a user belongs to -- We'll u…" at bounding box center [424, 132] width 382 height 69
click at [248, 167] on code "-- First, we need a way to know which organization a user belongs to -- We'll u…" at bounding box center [424, 132] width 382 height 69
drag, startPoint x: 236, startPoint y: 187, endPoint x: 524, endPoint y: 237, distance: 292.7
click at [524, 167] on code "-- First, we need a way to know which organization a user belongs to -- We'll u…" at bounding box center [424, 132] width 382 height 69
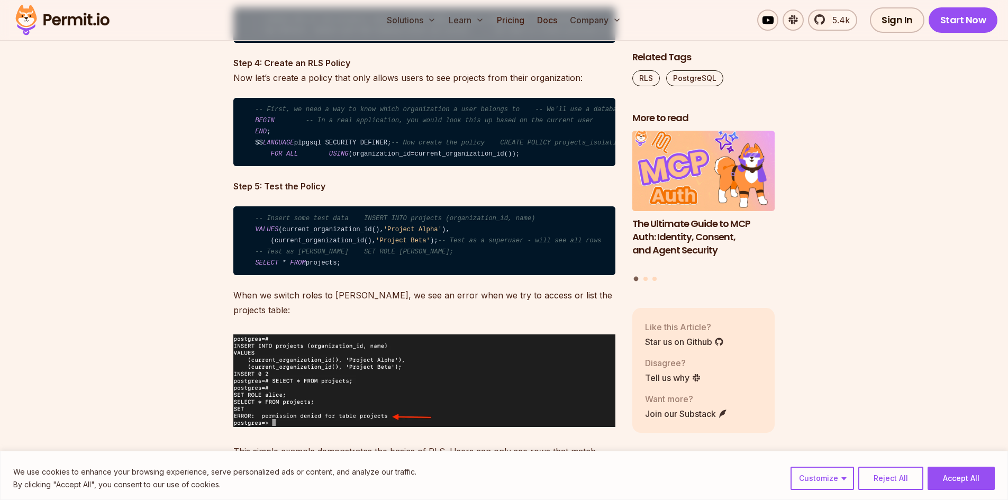
click at [524, 167] on code "-- First, we need a way to know which organization a user belongs to -- We'll u…" at bounding box center [424, 132] width 382 height 69
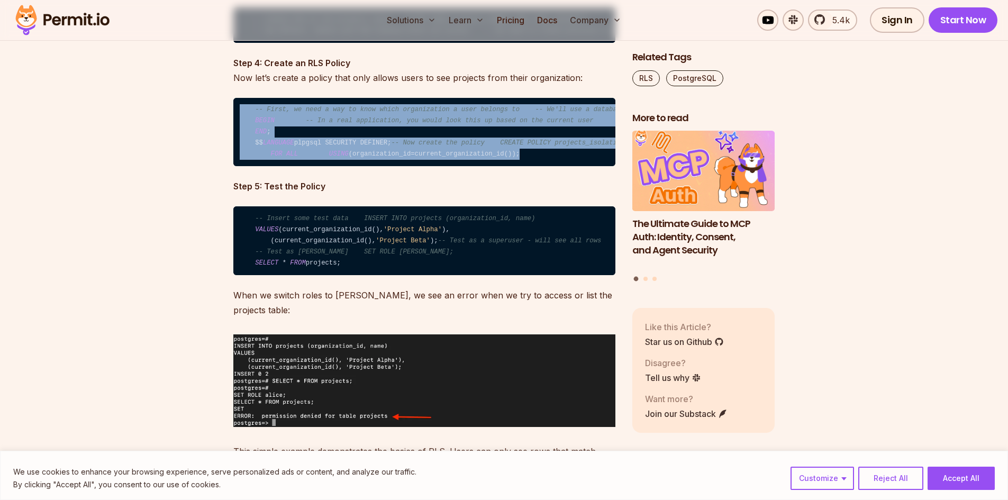
drag, startPoint x: 524, startPoint y: 237, endPoint x: 241, endPoint y: 183, distance: 288.3
click at [241, 167] on code "-- First, we need a way to know which organization a user belongs to -- We'll u…" at bounding box center [424, 132] width 382 height 69
drag, startPoint x: 247, startPoint y: 185, endPoint x: 438, endPoint y: 233, distance: 197.4
click at [438, 167] on code "-- First, we need a way to know which organization a user belongs to -- We'll u…" at bounding box center [424, 132] width 382 height 69
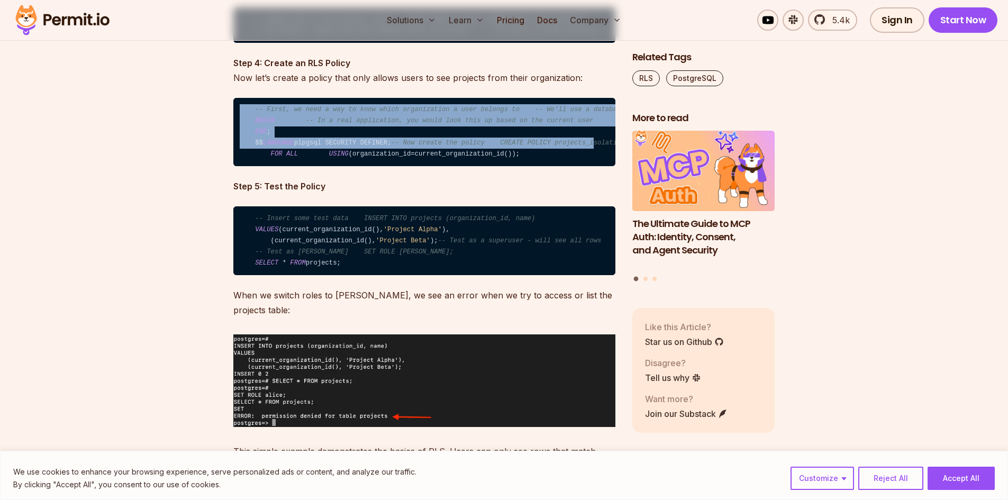
click at [438, 167] on code "-- First, we need a way to know which organization a user belongs to -- We'll u…" at bounding box center [424, 132] width 382 height 69
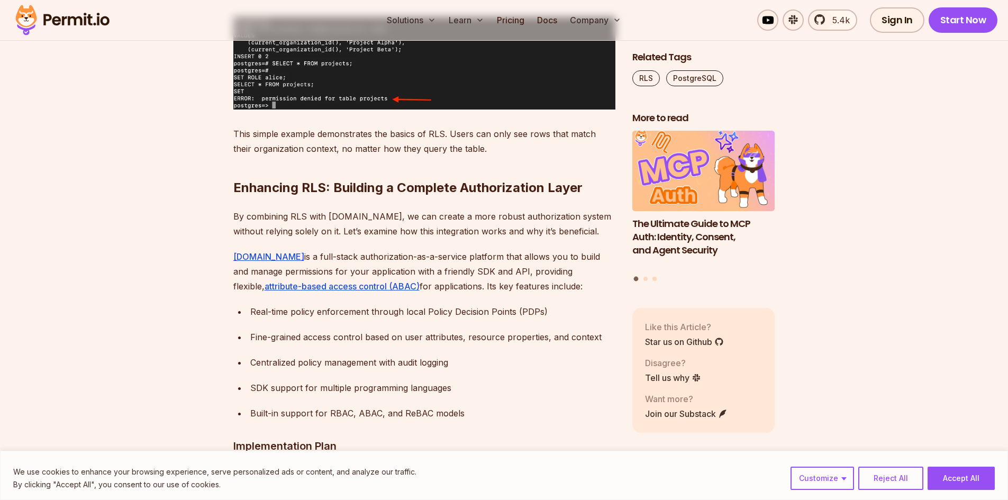
scroll to position [3228, 0]
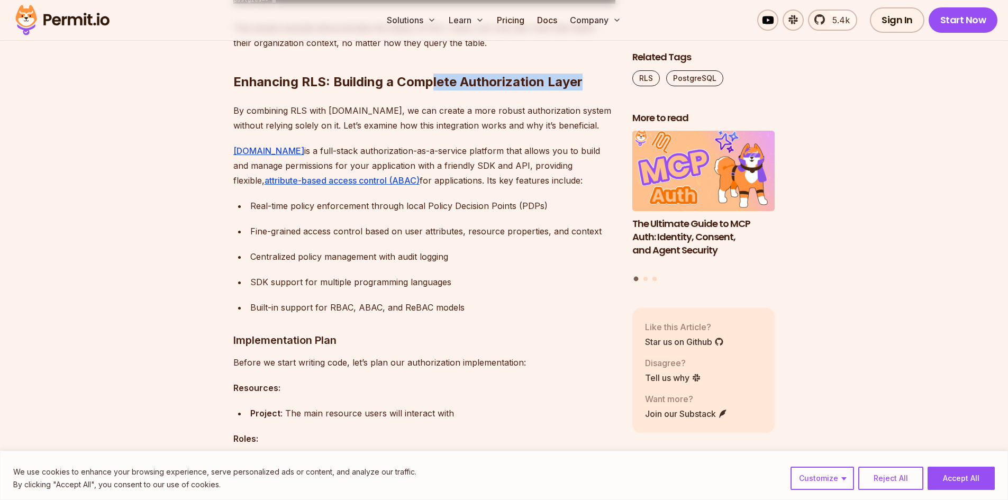
drag, startPoint x: 576, startPoint y: 184, endPoint x: 426, endPoint y: 186, distance: 149.8
click at [428, 90] on h2 "Enhancing RLS: Building a Complete Authorization Layer" at bounding box center [424, 60] width 382 height 59
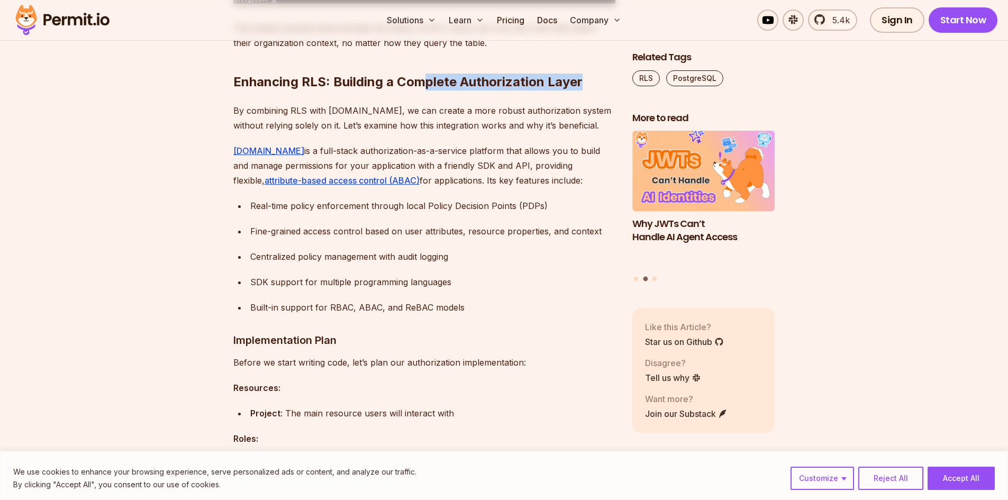
click at [426, 90] on h2 "Enhancing RLS: Building a Complete Authorization Layer" at bounding box center [424, 60] width 382 height 59
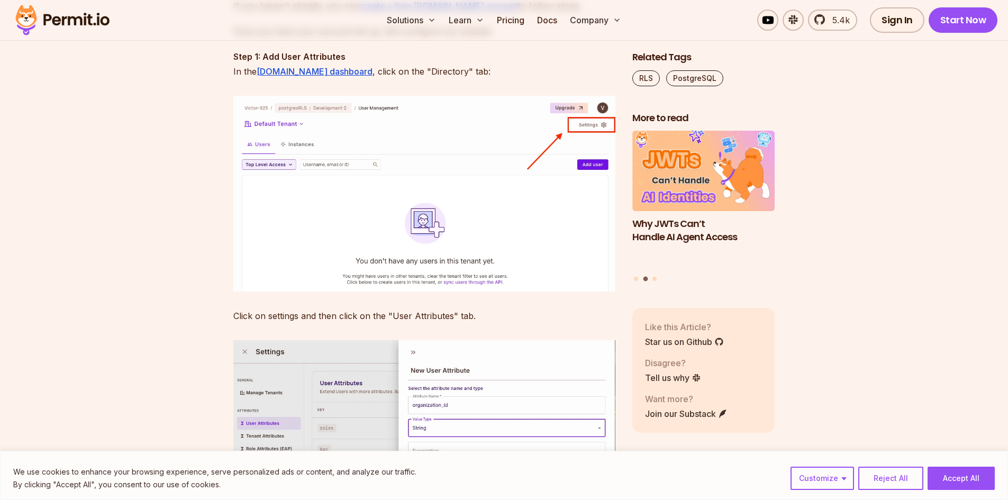
scroll to position [5081, 0]
